Goal: Communication & Community: Answer question/provide support

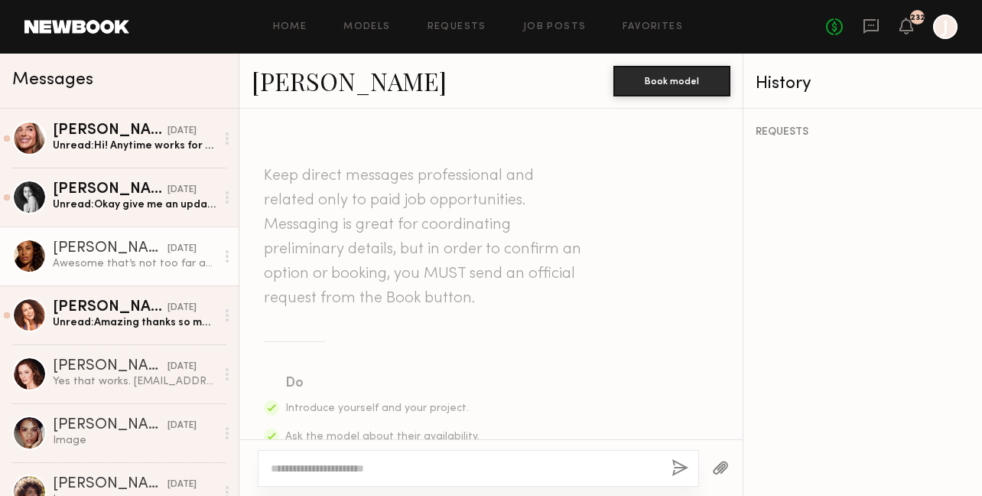
scroll to position [2384, 0]
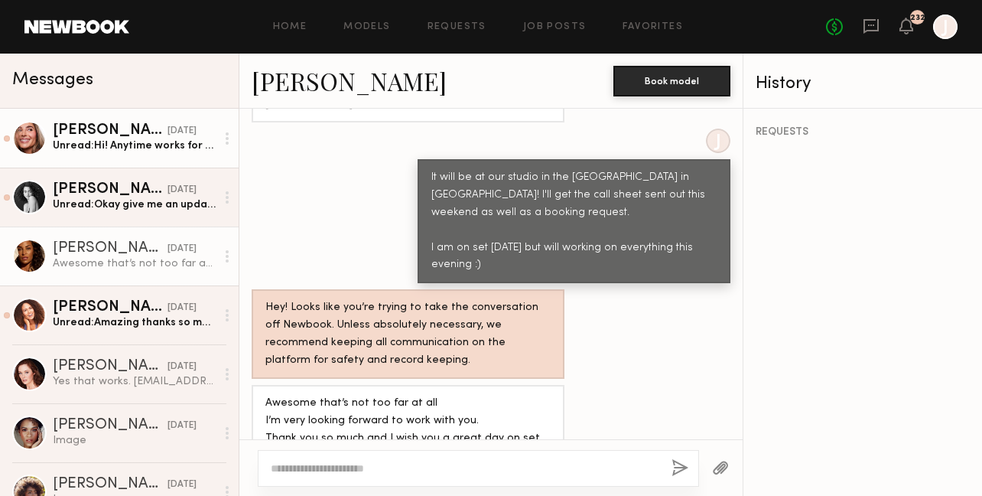
click at [138, 145] on div "Unread: Hi! Anytime works for me! I am available the entire day" at bounding box center [134, 145] width 163 height 15
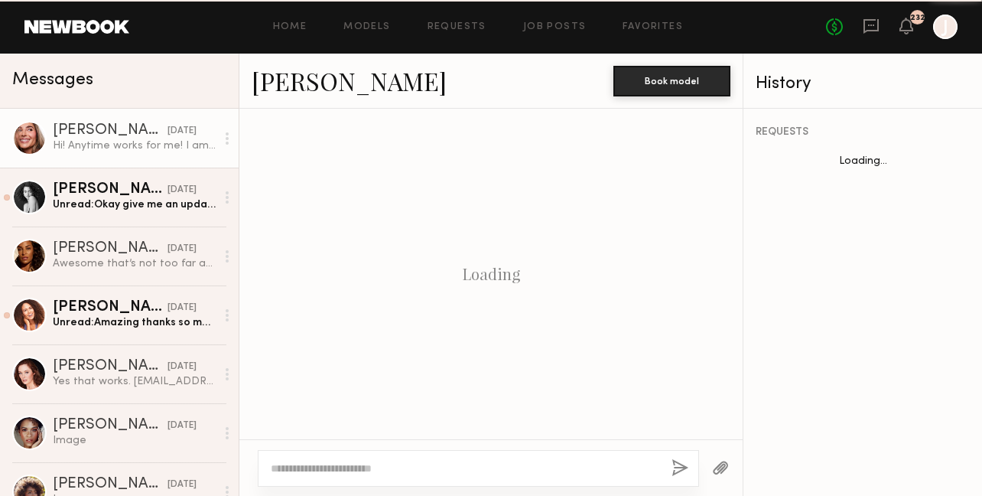
scroll to position [1280, 0]
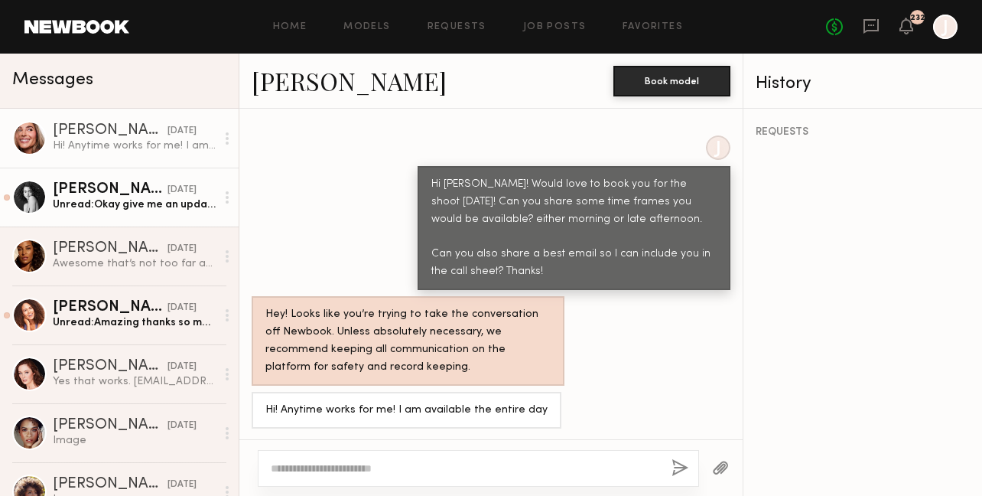
click at [114, 197] on div "Unread: Okay give me an update when you can!" at bounding box center [134, 204] width 163 height 15
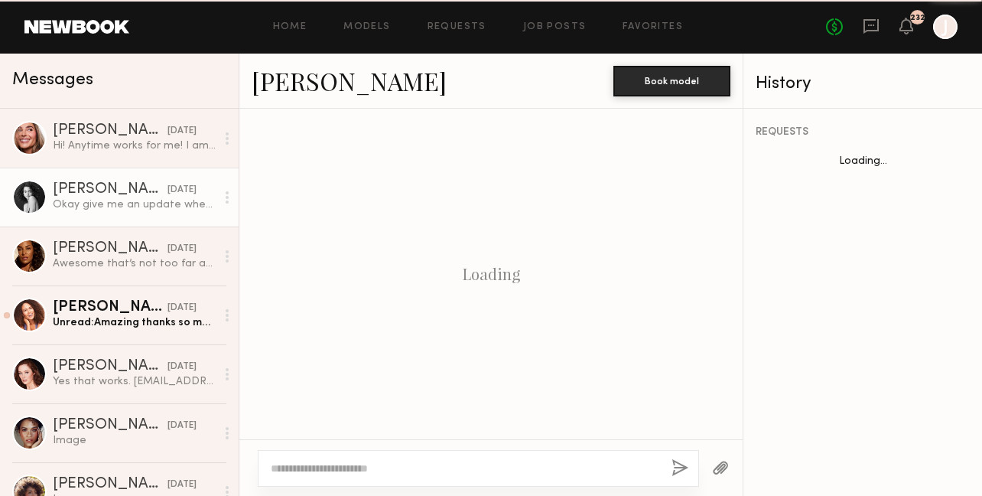
scroll to position [2167, 0]
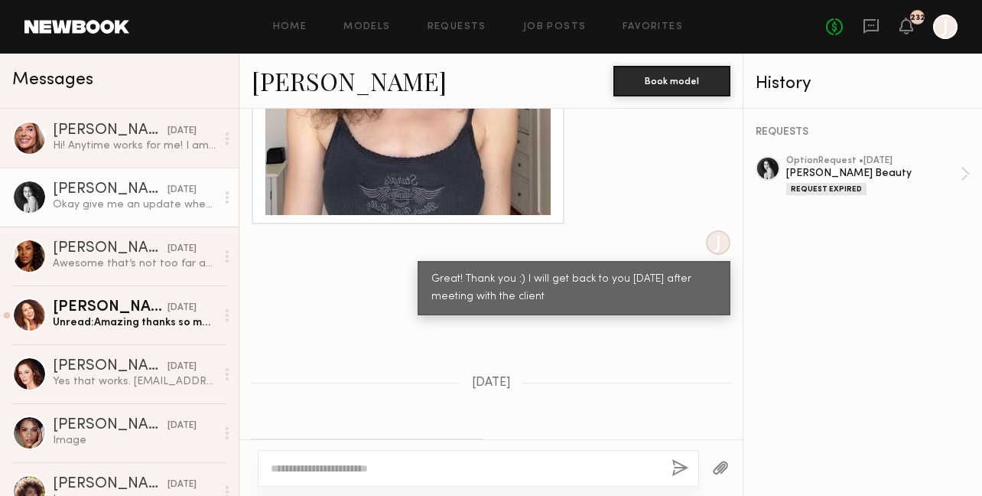
click at [372, 463] on textarea at bounding box center [465, 467] width 389 height 15
type textarea "*"
type textarea "**********"
click at [678, 463] on button "button" at bounding box center [680, 468] width 17 height 19
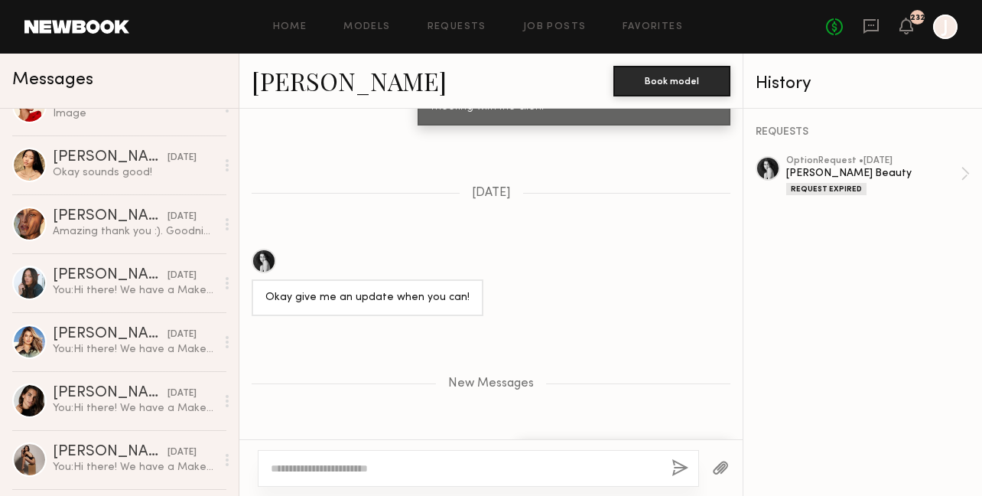
scroll to position [0, 0]
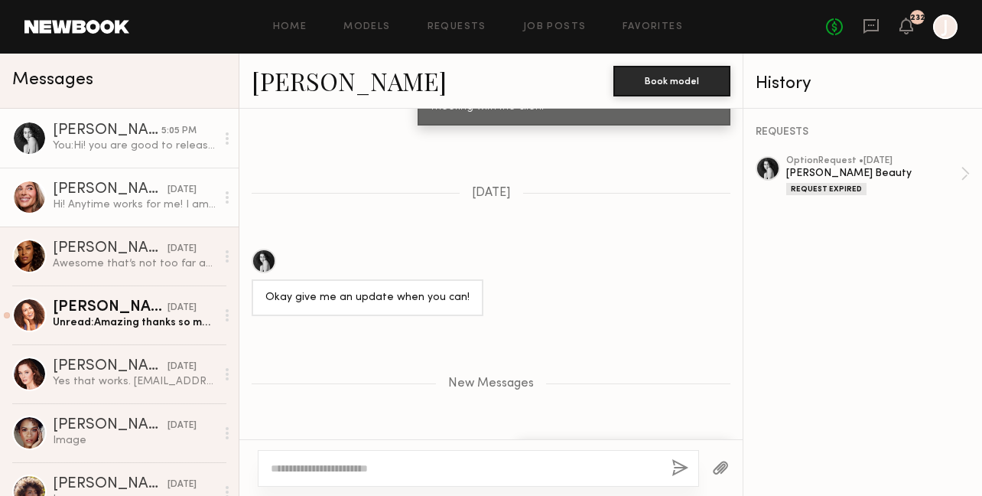
click at [142, 193] on div "[PERSON_NAME]" at bounding box center [110, 189] width 115 height 15
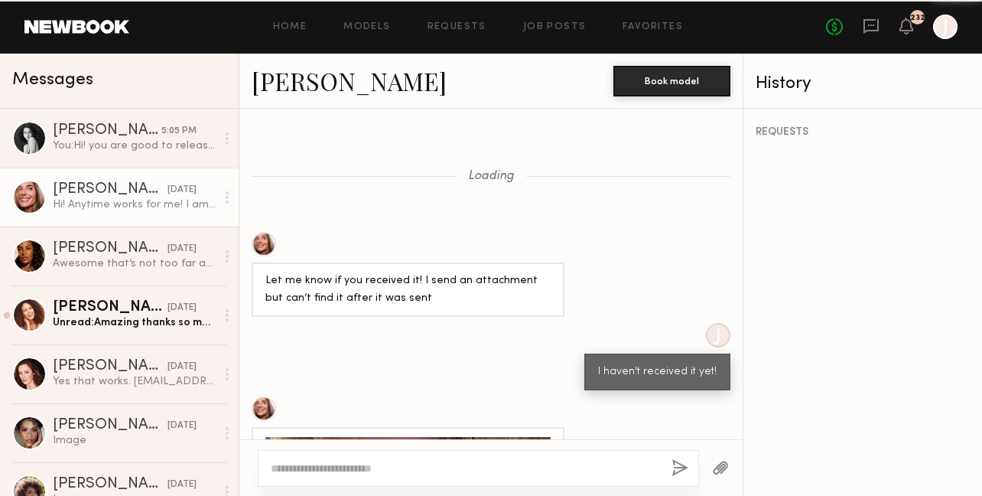
scroll to position [1280, 0]
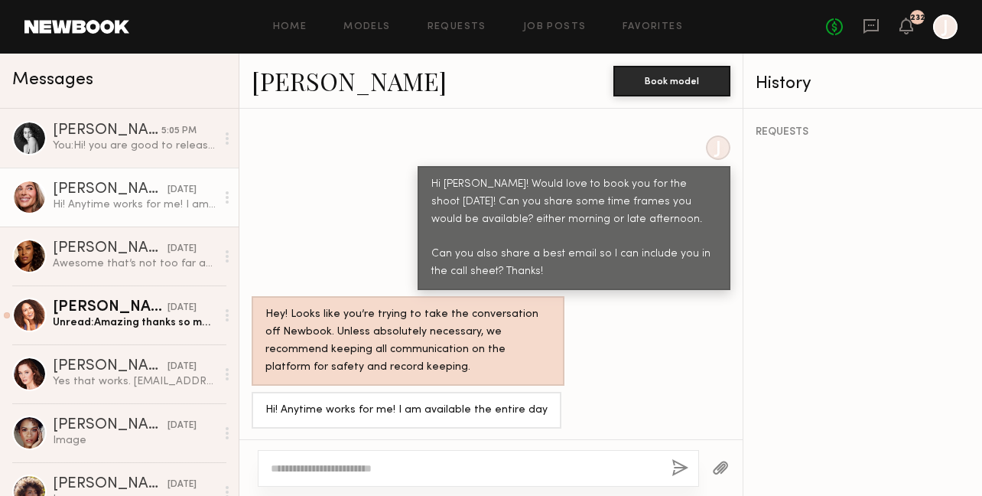
click at [381, 463] on textarea at bounding box center [465, 467] width 389 height 15
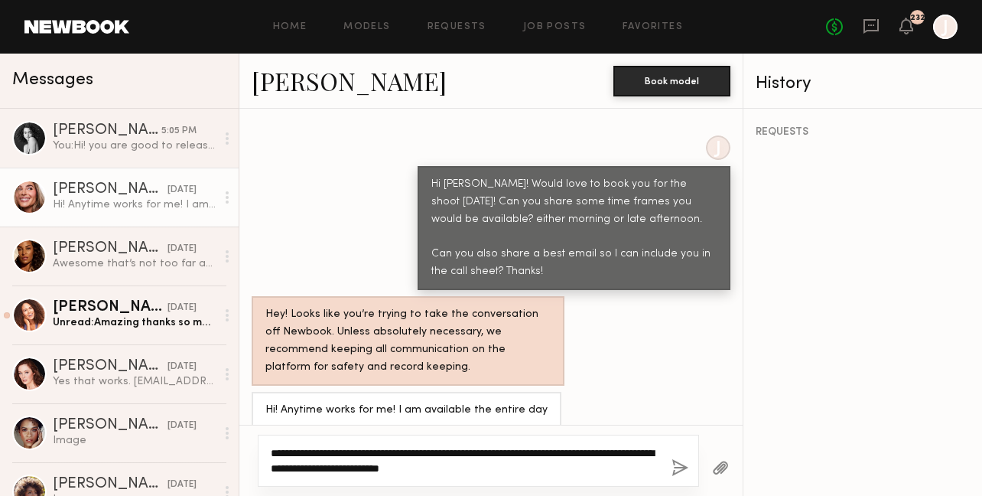
type textarea "**********"
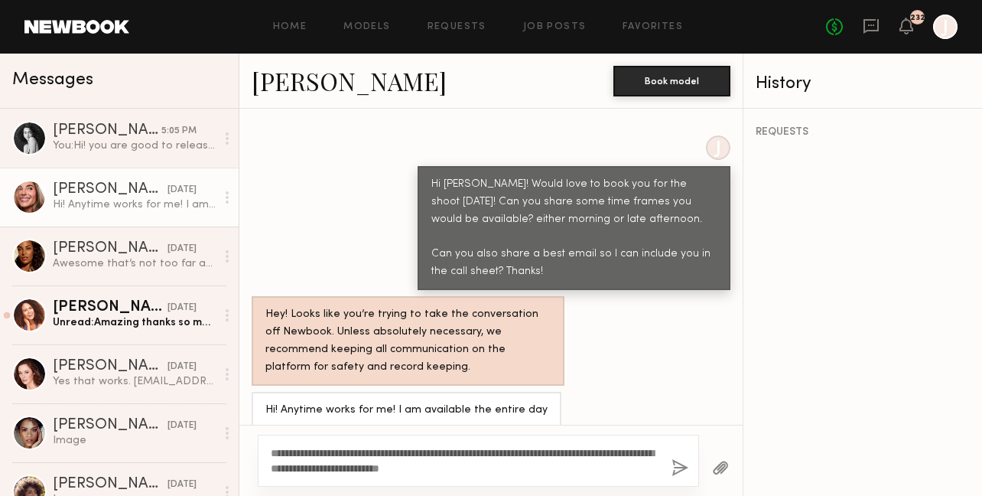
click at [683, 465] on button "button" at bounding box center [680, 468] width 17 height 19
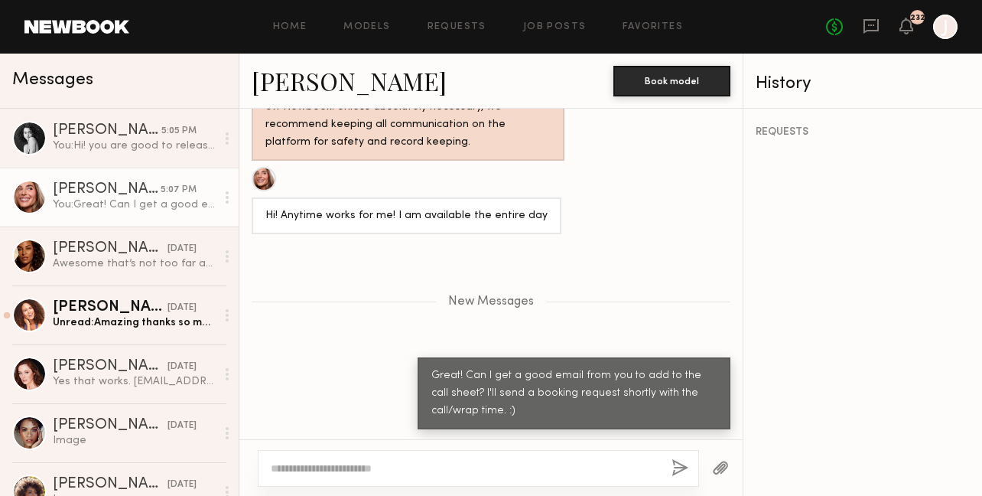
scroll to position [1600, 0]
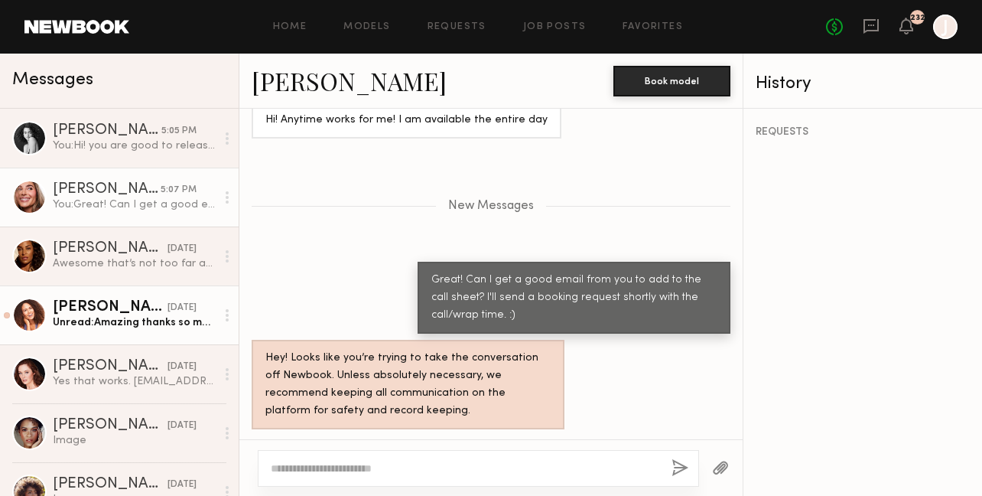
click at [116, 325] on div "Unread: Amazing thanks so much!! 🙌🏽🙌🏽" at bounding box center [134, 322] width 163 height 15
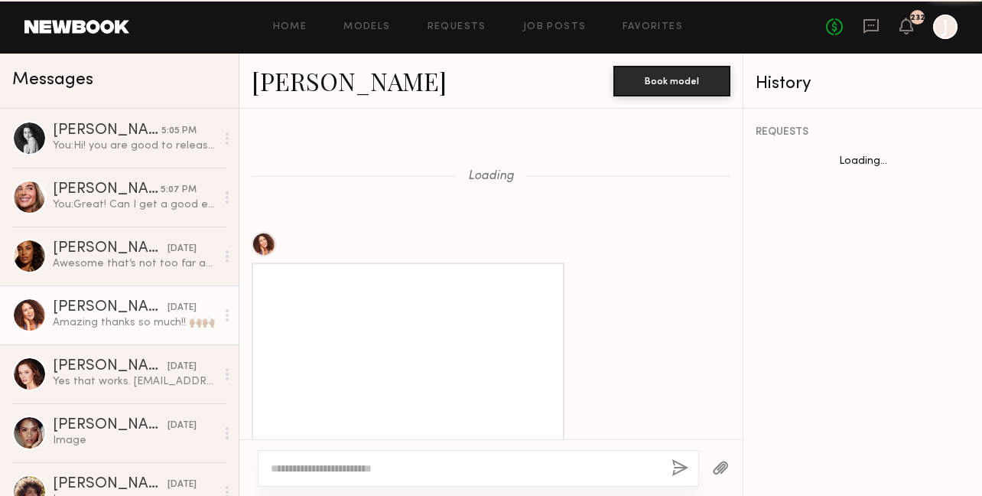
scroll to position [1501, 0]
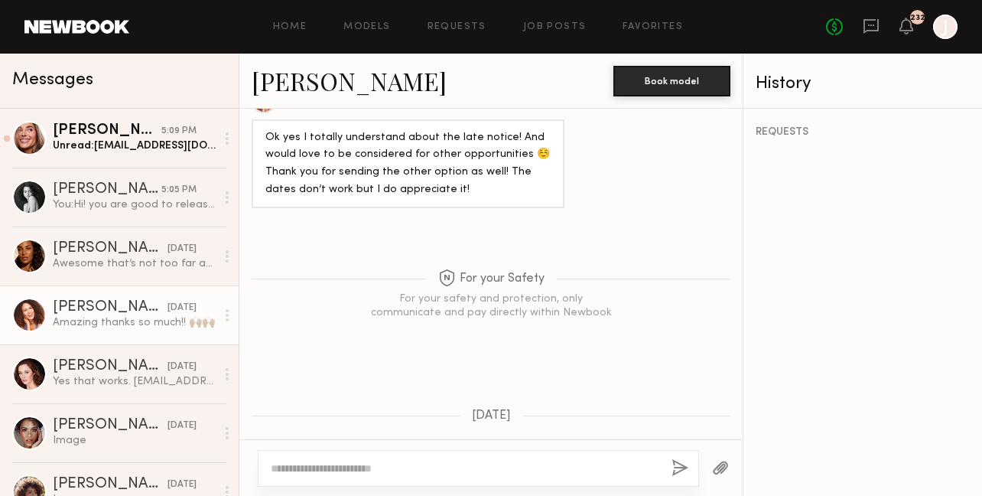
scroll to position [4064, 0]
